Goal: Find specific fact

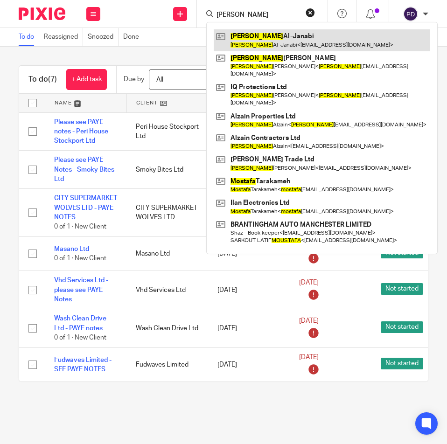
type input "[PERSON_NAME]"
click at [290, 44] on link at bounding box center [322, 39] width 216 height 21
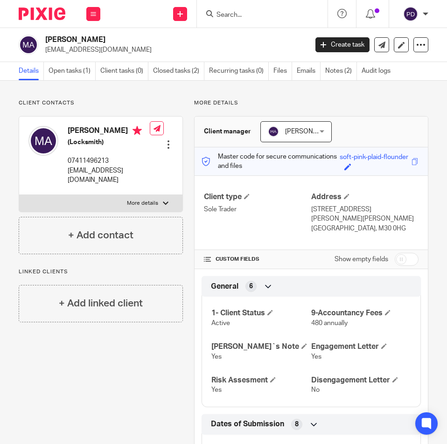
drag, startPoint x: 163, startPoint y: 200, endPoint x: 156, endPoint y: 213, distance: 15.0
click at [163, 200] on label "More details" at bounding box center [100, 203] width 163 height 17
click at [19, 195] on input "More details" at bounding box center [19, 194] width 0 height 0
checkbox input "true"
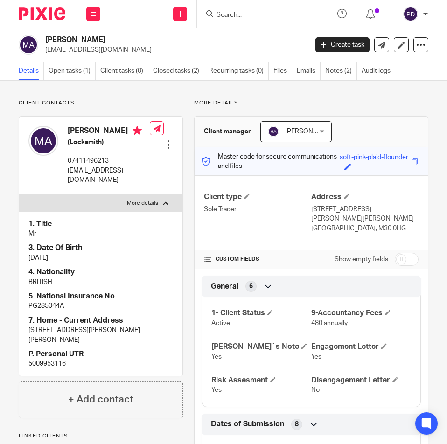
click at [54, 359] on p "5009953116" at bounding box center [100, 363] width 145 height 9
copy p "5009953116"
